Goal: Entertainment & Leisure: Consume media (video, audio)

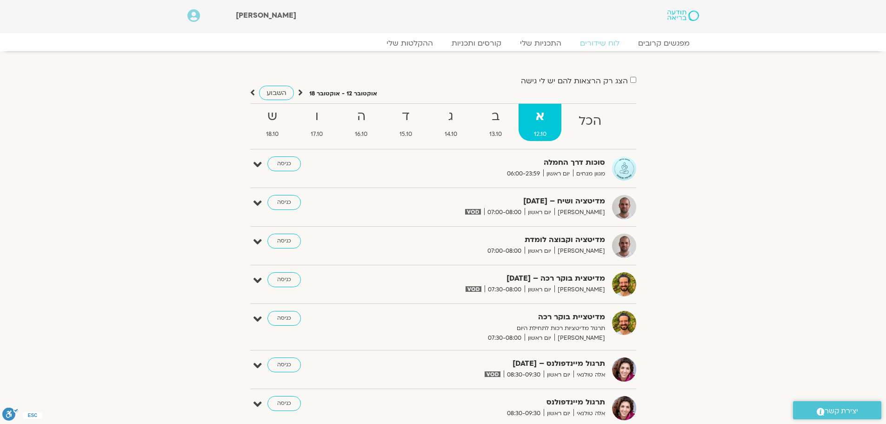
click at [300, 90] on icon at bounding box center [300, 92] width 5 height 9
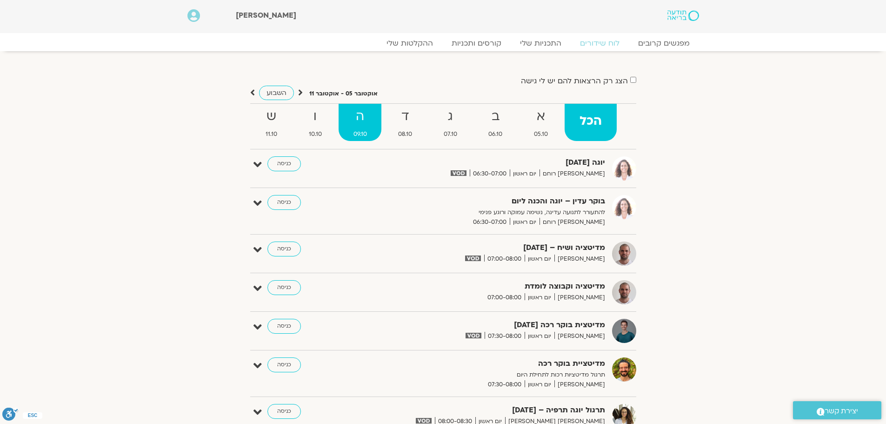
click at [351, 124] on strong "ה" at bounding box center [360, 116] width 43 height 21
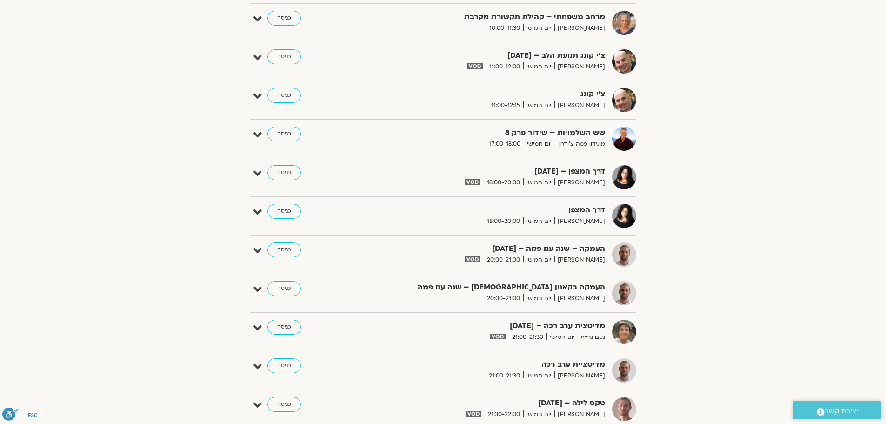
scroll to position [791, 0]
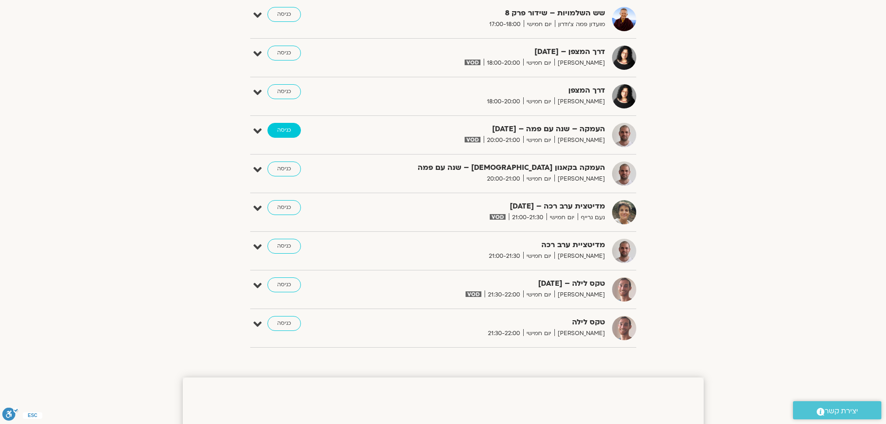
click at [287, 129] on link "כניסה" at bounding box center [283, 130] width 33 height 15
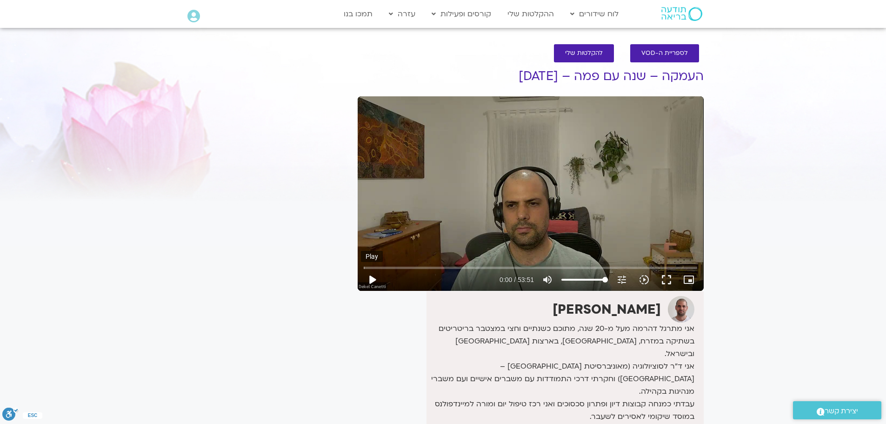
click at [376, 284] on button "play_arrow" at bounding box center [372, 279] width 22 height 22
click at [404, 266] on input "Seek" at bounding box center [530, 268] width 333 height 6
click at [417, 268] on input "Seek" at bounding box center [530, 268] width 333 height 6
click at [413, 266] on input "Seek" at bounding box center [530, 268] width 333 height 6
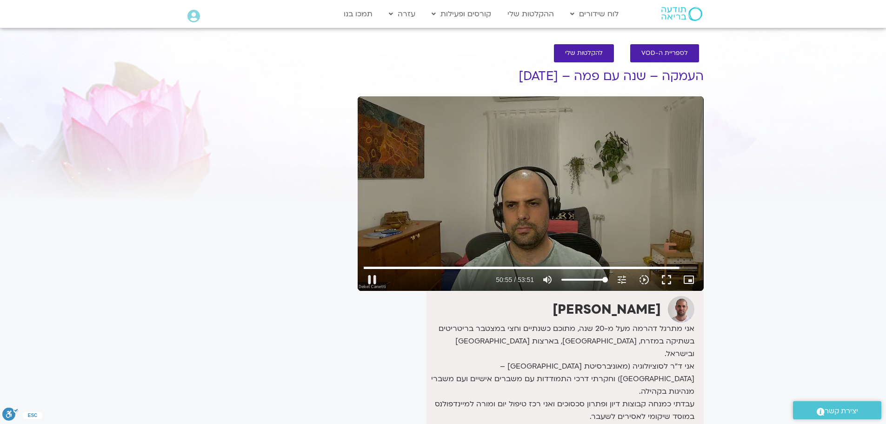
type input "3056.13184"
